Goal: Transaction & Acquisition: Purchase product/service

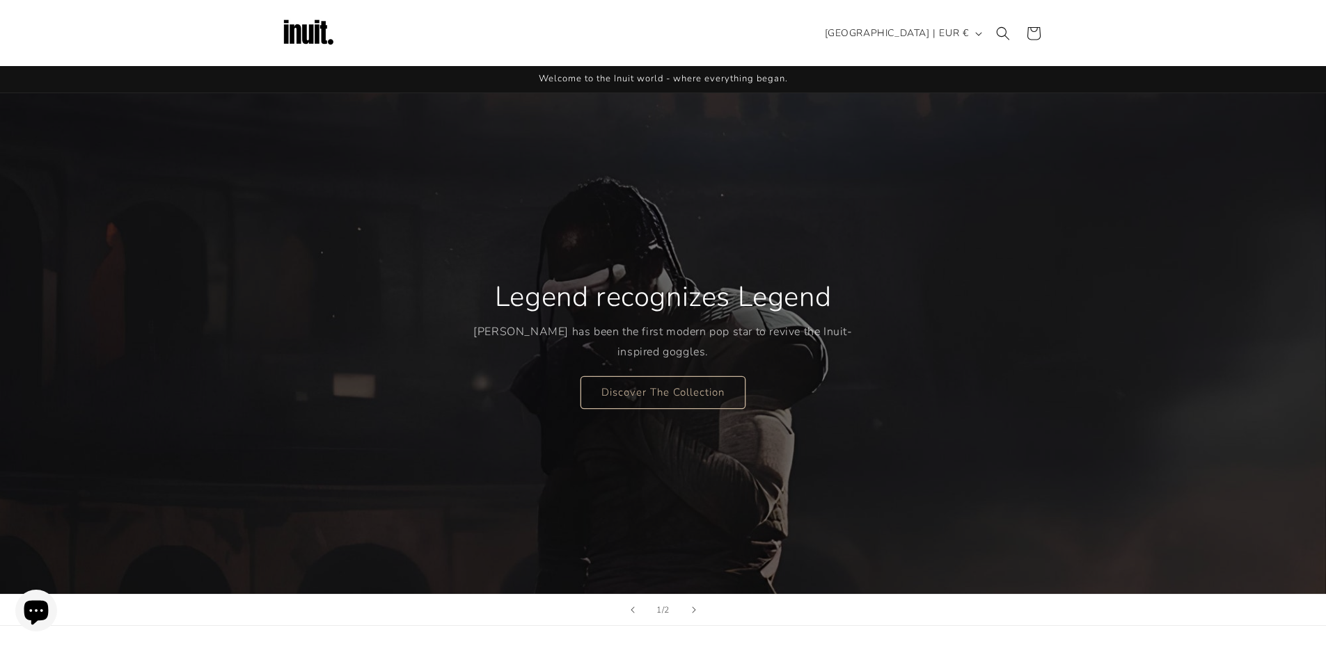
click at [717, 351] on p "Travis Scott has been the first modern pop star to revive the Inuit-inspired go…" at bounding box center [662, 342] width 379 height 40
click at [667, 399] on link "Discover The Collection" at bounding box center [662, 392] width 165 height 33
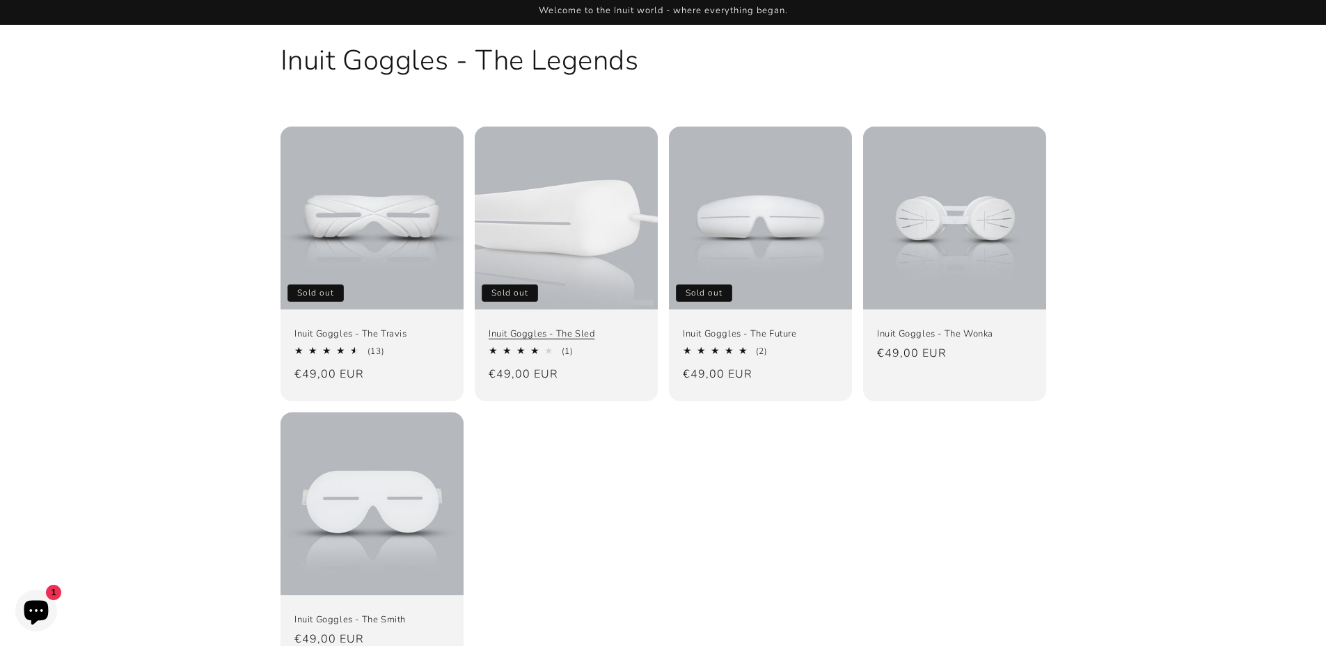
scroll to position [260, 0]
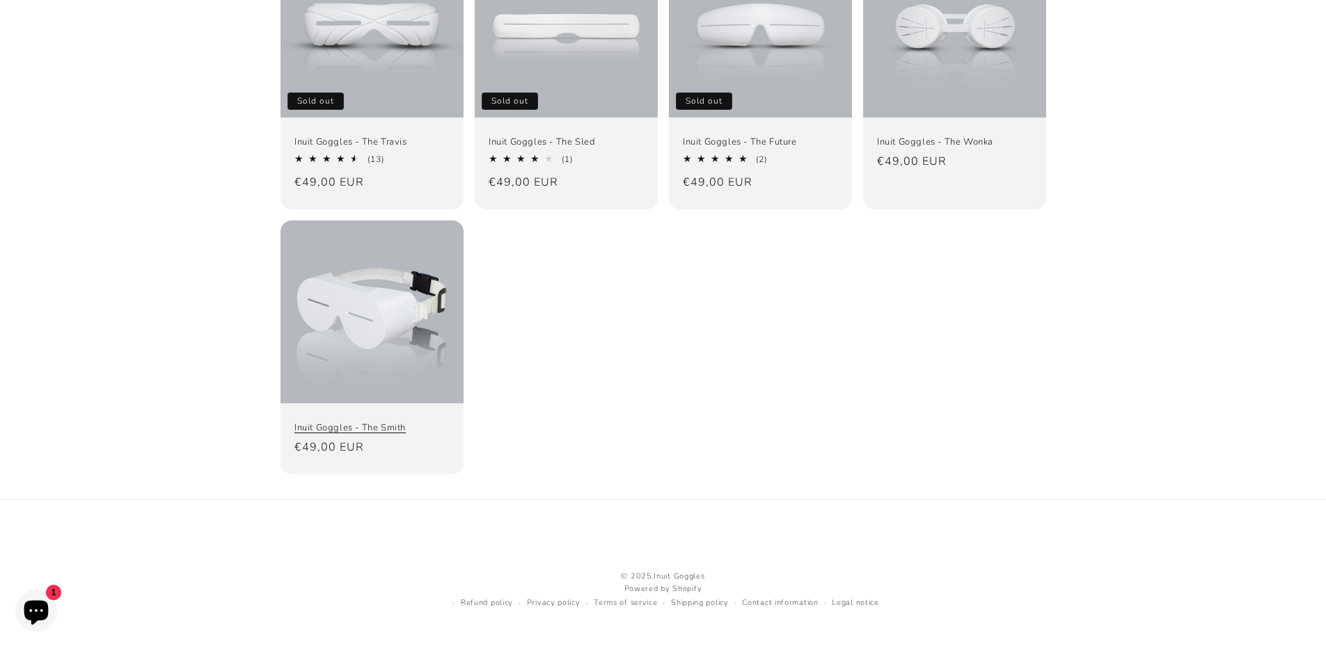
click at [374, 422] on link "Inuit Goggles - The Smith" at bounding box center [371, 428] width 155 height 12
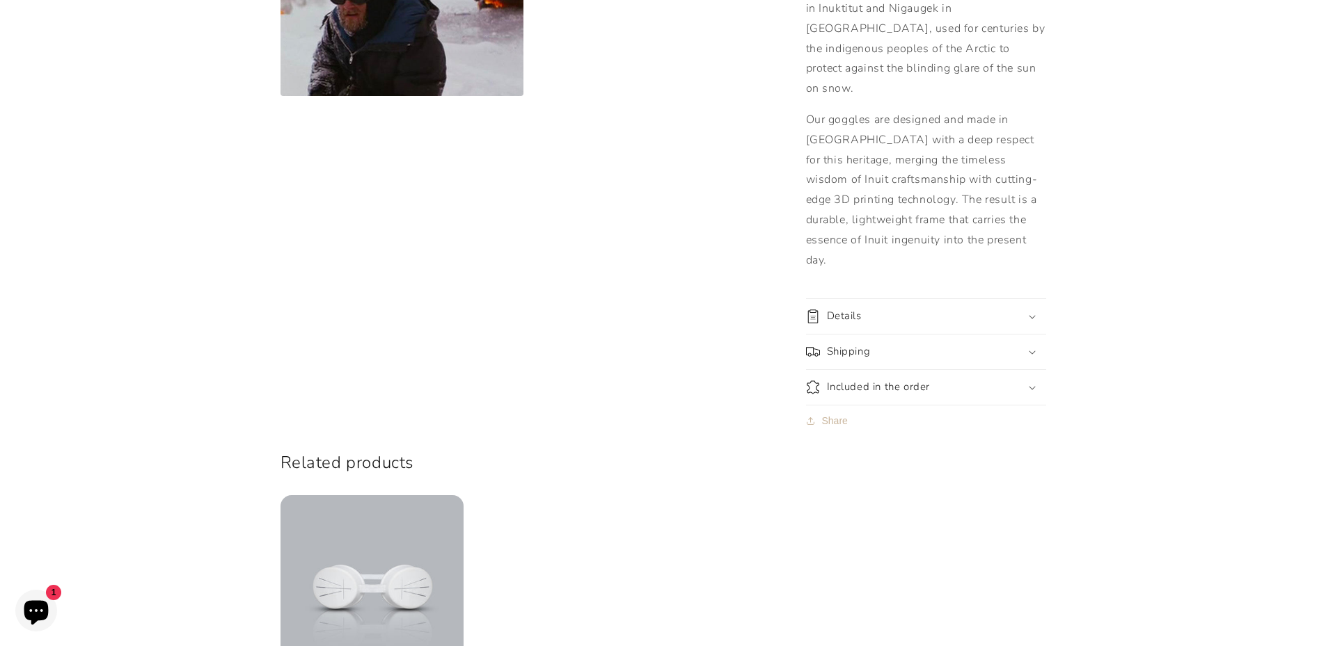
scroll to position [1183, 0]
